Goal: Information Seeking & Learning: Learn about a topic

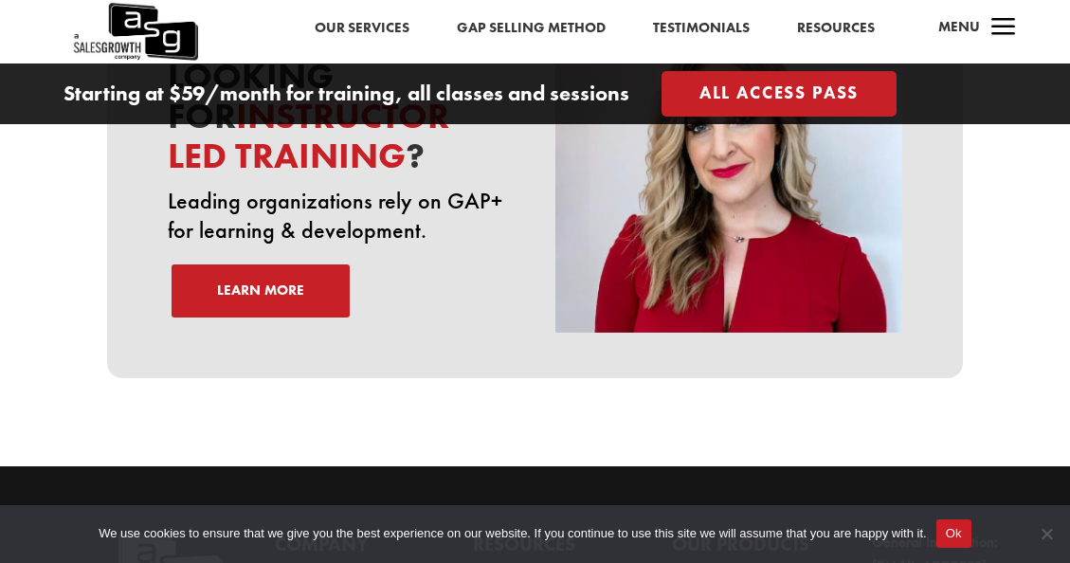
scroll to position [6511, 0]
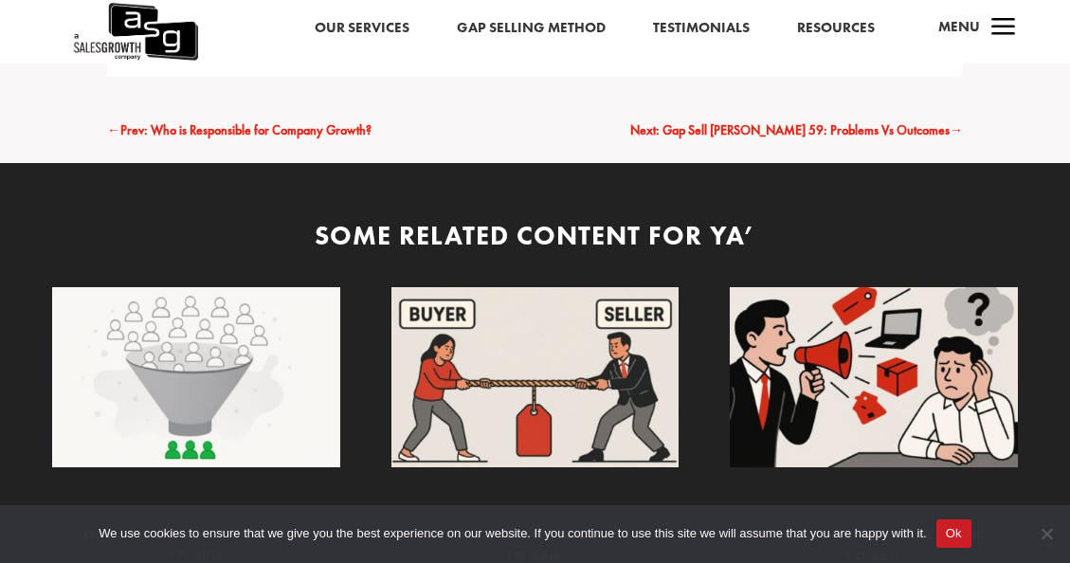
scroll to position [9761, 0]
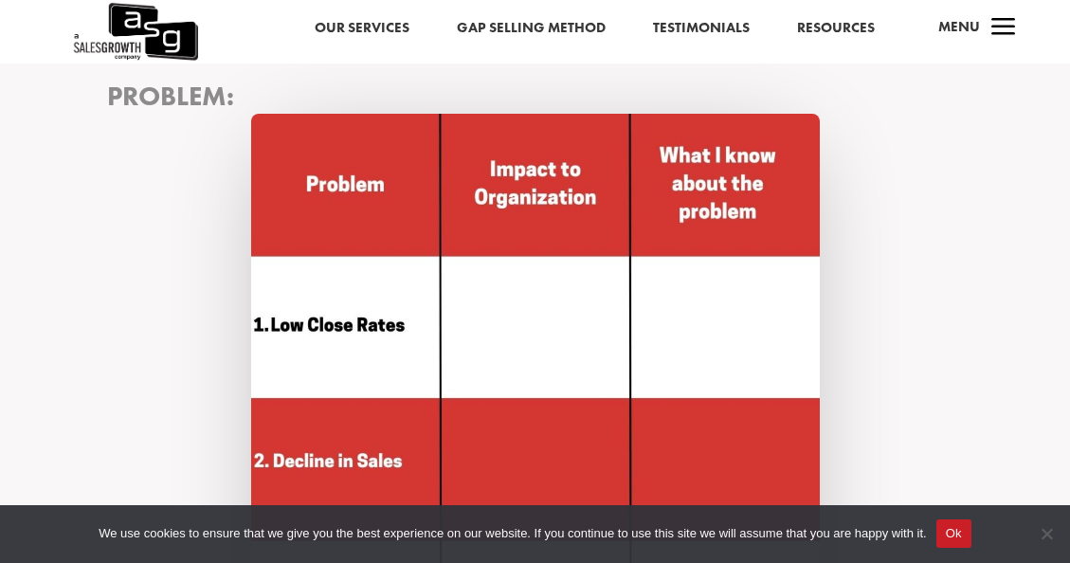
scroll to position [1706, 0]
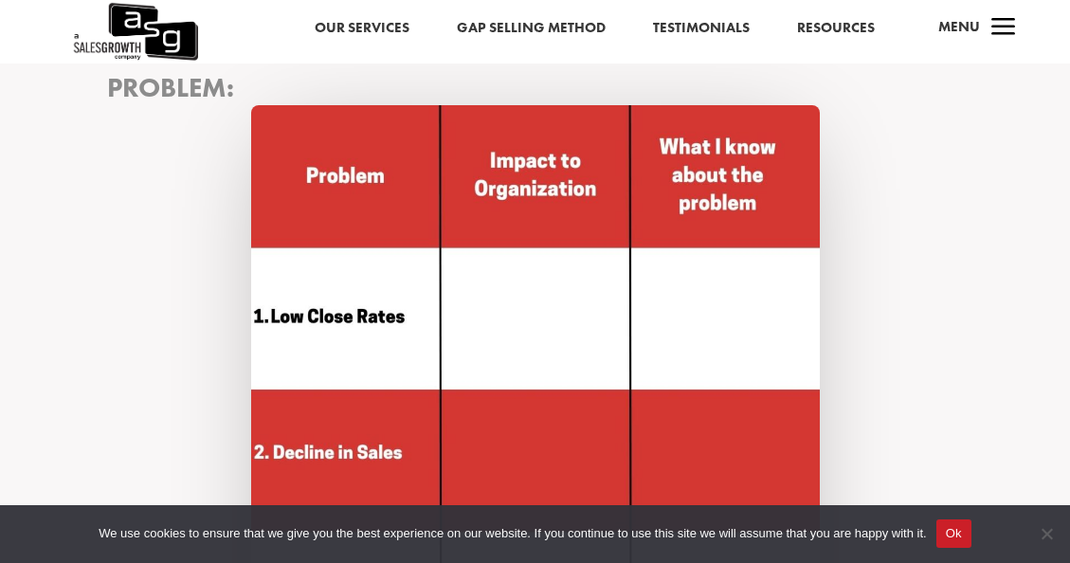
click at [567, 266] on img at bounding box center [535, 389] width 569 height 569
drag, startPoint x: 567, startPoint y: 266, endPoint x: 488, endPoint y: 298, distance: 84.6
click at [488, 298] on img at bounding box center [535, 389] width 569 height 569
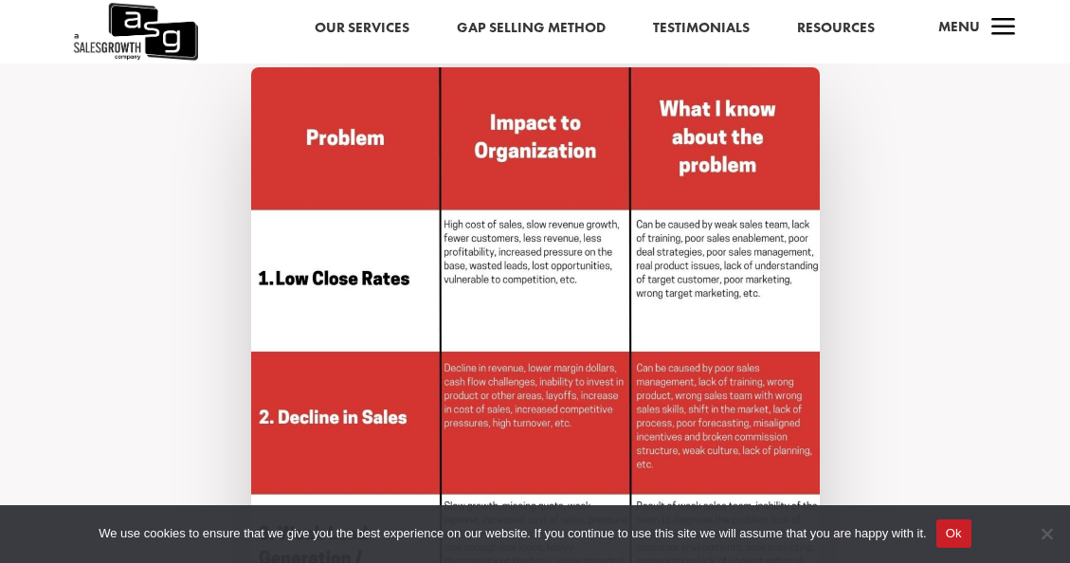
scroll to position [3412, 0]
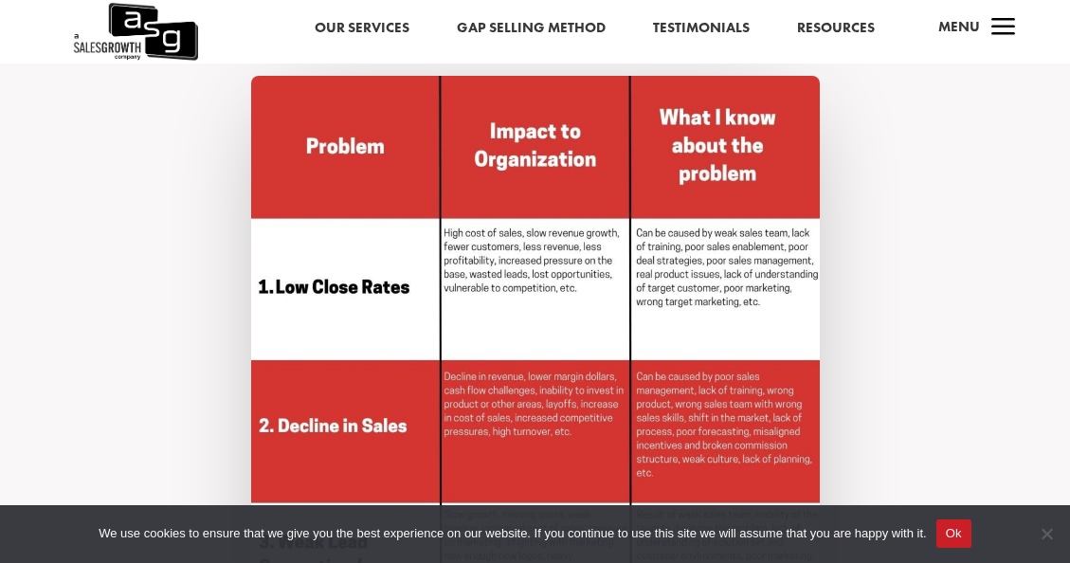
click at [509, 281] on img at bounding box center [535, 360] width 569 height 569
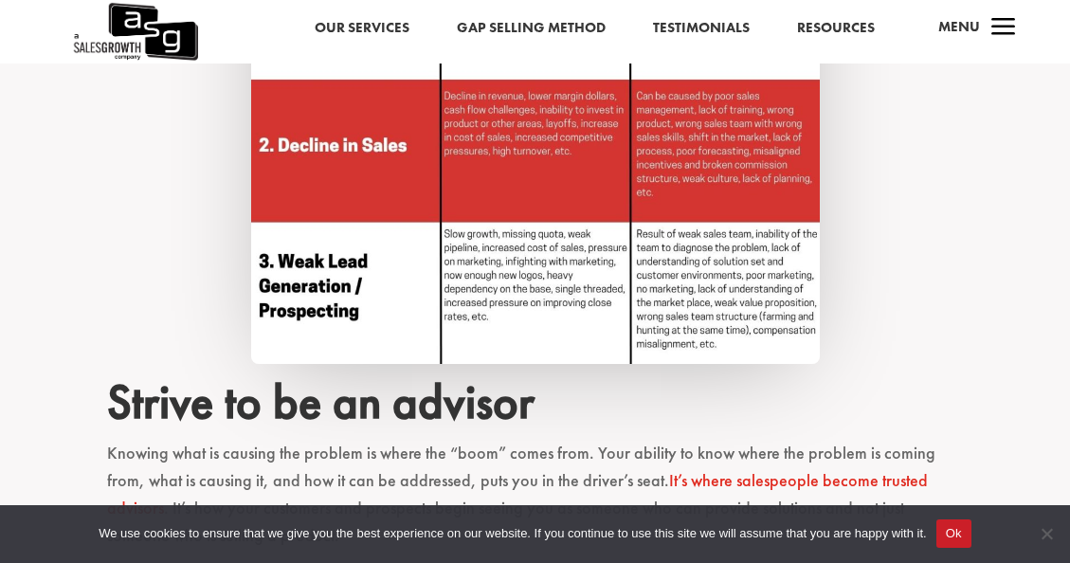
scroll to position [3696, 0]
